Goal: Task Accomplishment & Management: Complete application form

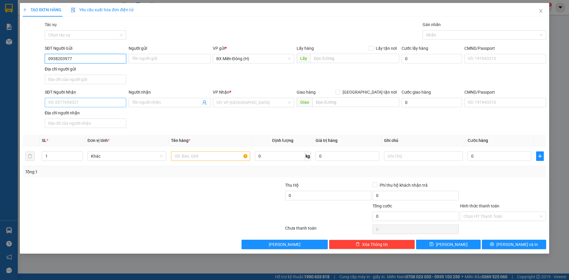
type input "0938203977"
click at [100, 105] on input "SĐT Người Nhận" at bounding box center [85, 102] width 81 height 9
type input "0395269226"
click at [269, 102] on input "search" at bounding box center [251, 102] width 70 height 9
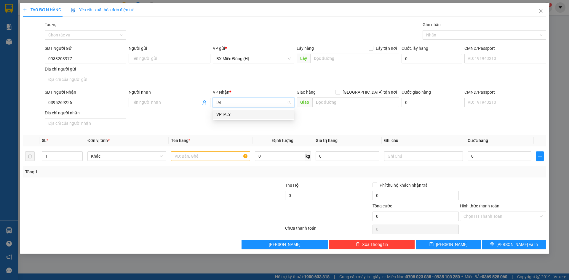
type input "IALY"
click at [264, 118] on div "VP IALY" at bounding box center [253, 114] width 81 height 9
click at [338, 103] on input "text" at bounding box center [355, 101] width 87 height 9
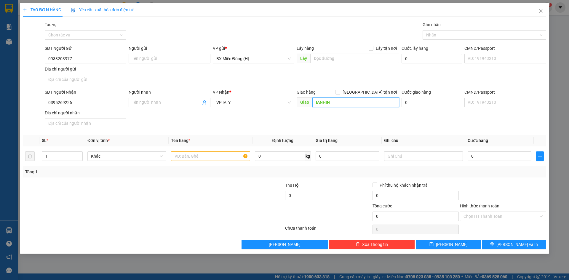
type input "IANHIN"
drag, startPoint x: 11, startPoint y: 95, endPoint x: 0, endPoint y: 94, distance: 11.4
click at [0, 94] on div "TẠO ĐƠN HÀNG Yêu cầu xuất hóa đơn điện tử Transit Pickup Surcharge Ids Transit …" at bounding box center [284, 140] width 569 height 280
click at [198, 121] on div "SĐT Người Nhận 0395269226 Người nhận Tên người nhận VP Nhận * VP IALY Giao hàng…" at bounding box center [295, 109] width 503 height 41
click at [345, 103] on input "IANHIN" at bounding box center [355, 101] width 87 height 9
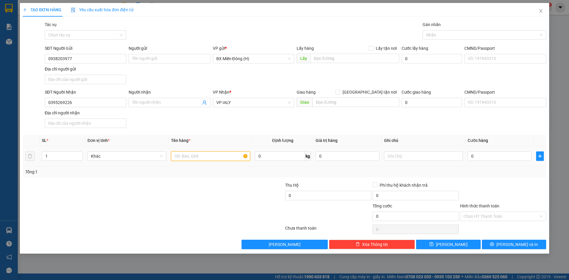
click at [201, 156] on input "text" at bounding box center [210, 155] width 79 height 9
type input "1 HỘP THUỐC CR"
click at [488, 157] on input "0" at bounding box center [499, 155] width 64 height 9
type input "003"
type input "3"
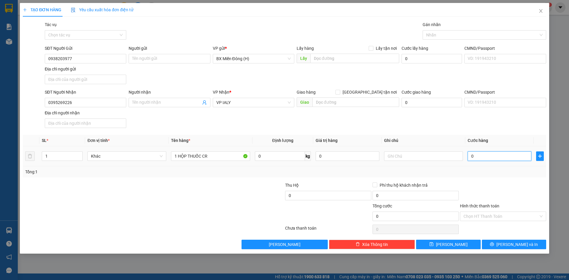
type input "3"
type input "0.030"
type input "30"
type input "30.000"
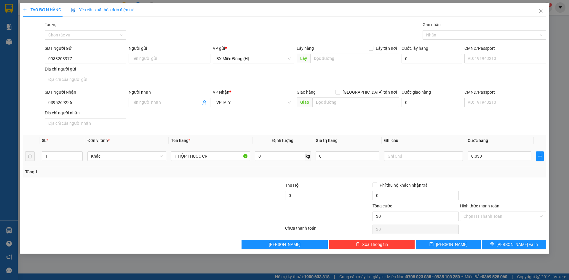
type input "30.000"
click at [495, 170] on div "Tổng: 1" at bounding box center [284, 172] width 518 height 7
click at [509, 212] on input "Hình thức thanh toán" at bounding box center [500, 216] width 75 height 9
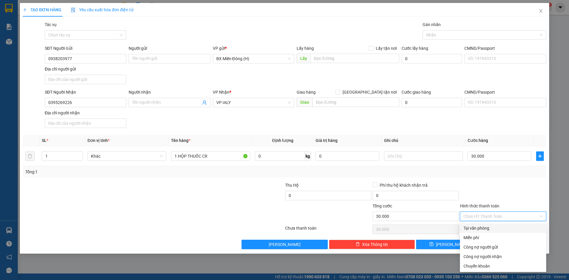
click at [503, 228] on div "Tại văn phòng" at bounding box center [502, 228] width 79 height 7
type input "0"
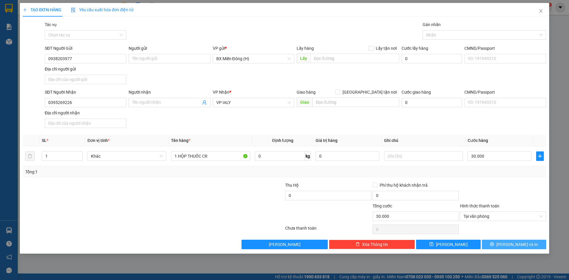
click at [494, 244] on icon "printer" at bounding box center [492, 244] width 4 height 4
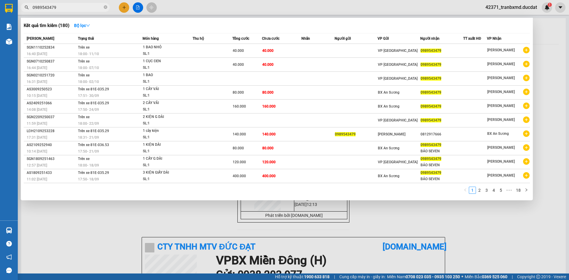
click at [97, 7] on input "0989543479" at bounding box center [68, 7] width 70 height 7
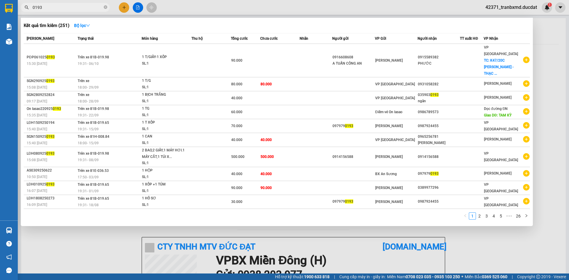
type input "0193"
click at [210, 237] on div at bounding box center [284, 140] width 569 height 280
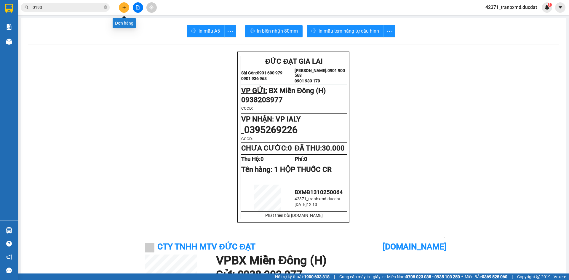
click at [123, 10] on button at bounding box center [124, 7] width 10 height 10
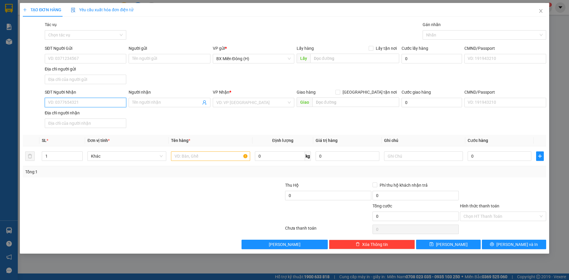
click at [89, 101] on input "SĐT Người Nhận" at bounding box center [85, 102] width 81 height 9
type input "0979790193"
click at [233, 101] on input "search" at bounding box center [251, 102] width 70 height 9
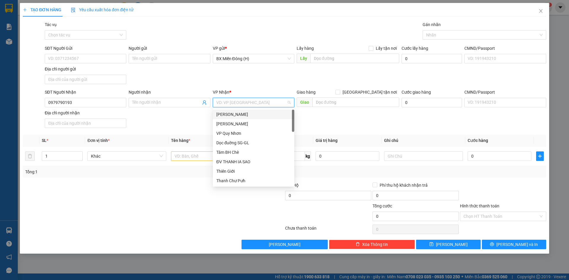
click at [232, 113] on div "[PERSON_NAME]" at bounding box center [253, 114] width 74 height 7
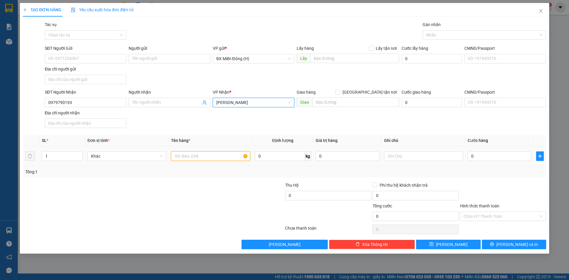
click at [200, 158] on input "text" at bounding box center [210, 155] width 79 height 9
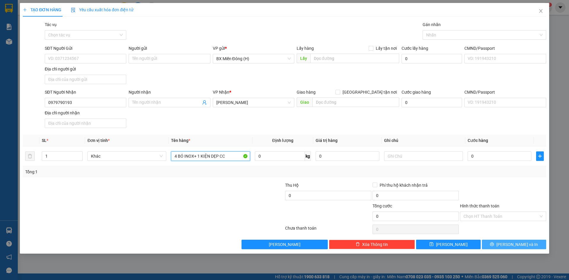
type input "4 BÓ INOX+ 1 KIỆN DẸP CC"
click at [527, 246] on button "[PERSON_NAME] và In" at bounding box center [514, 244] width 64 height 9
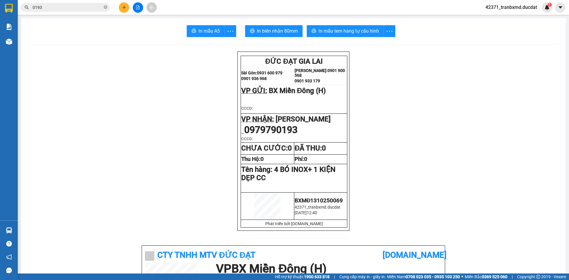
click at [127, 10] on button at bounding box center [124, 7] width 10 height 10
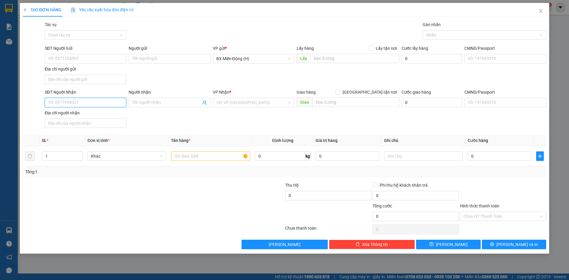
click at [86, 103] on input "SĐT Người Nhận" at bounding box center [85, 102] width 81 height 9
click at [83, 113] on div "0974761643" at bounding box center [85, 114] width 74 height 7
type input "0974761643"
click at [199, 156] on input "text" at bounding box center [210, 155] width 79 height 9
type input "1 TG CC"
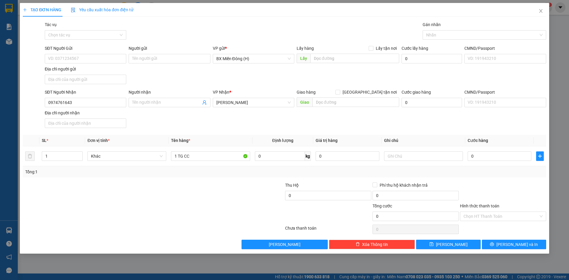
click at [443, 184] on div "Phí thu hộ khách nhận trả" at bounding box center [415, 185] width 86 height 7
click at [508, 241] on button "[PERSON_NAME] và In" at bounding box center [514, 244] width 64 height 9
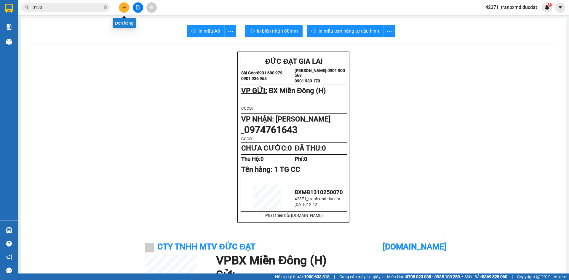
click at [127, 9] on button at bounding box center [124, 7] width 10 height 10
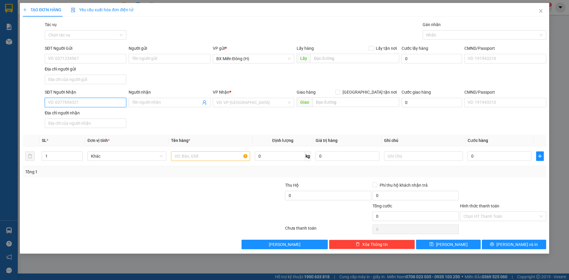
click at [101, 99] on input "SĐT Người Nhận" at bounding box center [85, 102] width 81 height 9
click at [157, 96] on div "Người nhận" at bounding box center [169, 93] width 81 height 9
click at [156, 97] on div "Người nhận" at bounding box center [169, 93] width 81 height 9
click at [155, 100] on input "Người nhận" at bounding box center [166, 102] width 68 height 7
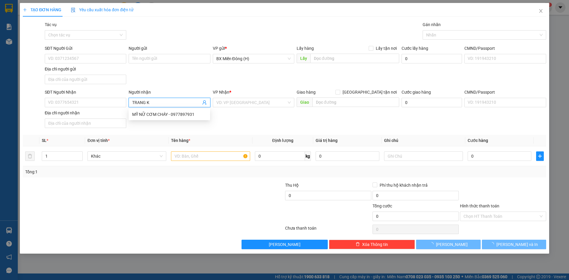
type input "TRANG KI"
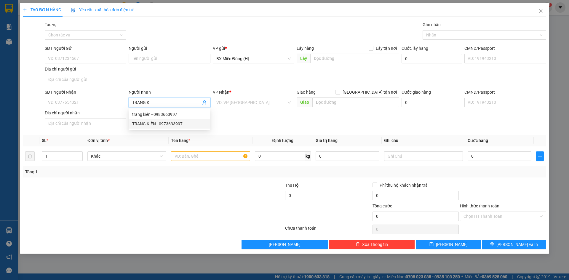
click at [162, 123] on div "TRANG KIÊN - 0973633997" at bounding box center [169, 124] width 74 height 7
type input "0973633997"
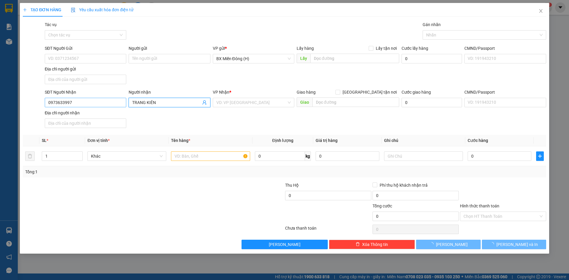
type input "TRANG KIÊN"
click at [102, 102] on input "0973633997" at bounding box center [85, 102] width 81 height 9
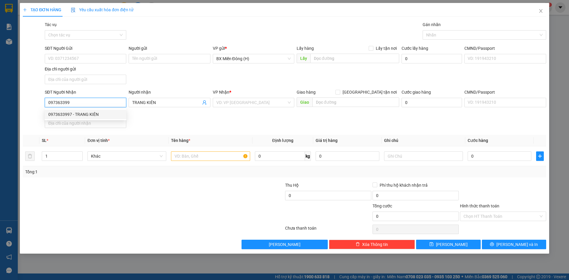
click at [101, 113] on div "0973633997 - TRANG KIÊN" at bounding box center [85, 114] width 74 height 7
type input "0973633997"
click at [179, 153] on input "text" at bounding box center [210, 155] width 79 height 9
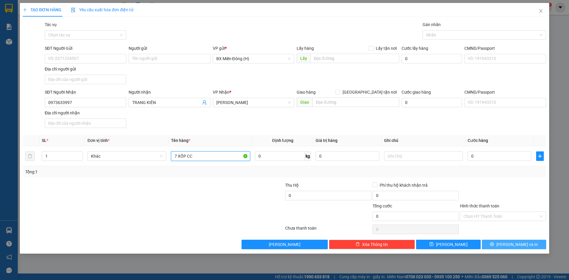
type input "7 XỐP CC"
click at [529, 241] on button "[PERSON_NAME] và In" at bounding box center [514, 244] width 64 height 9
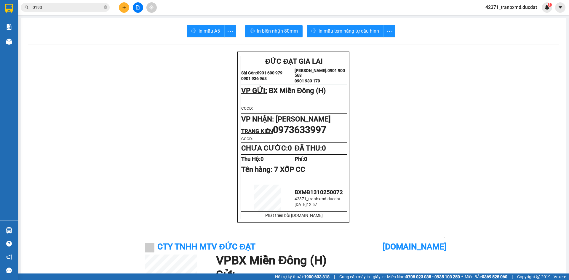
click at [125, 6] on icon "plus" at bounding box center [124, 7] width 4 height 4
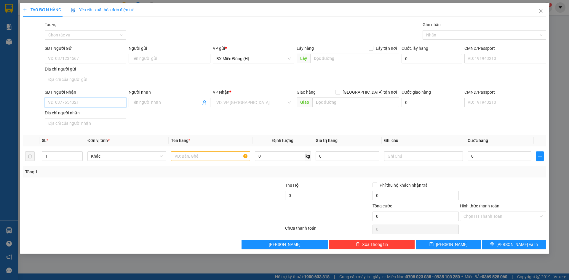
click at [86, 102] on input "SĐT Người Nhận" at bounding box center [85, 102] width 81 height 9
click at [81, 114] on div "0982381927" at bounding box center [85, 114] width 74 height 7
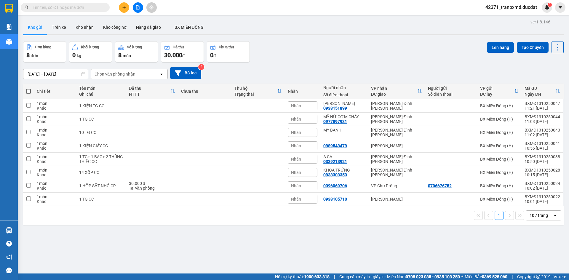
click at [86, 6] on input "text" at bounding box center [68, 7] width 70 height 7
paste input "0395269226"
type input "0395269226"
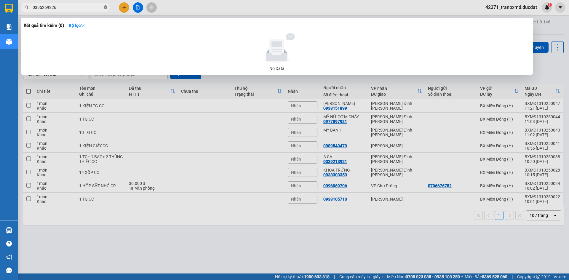
click at [105, 7] on icon "close-circle" at bounding box center [106, 7] width 4 height 4
